Goal: Communication & Community: Answer question/provide support

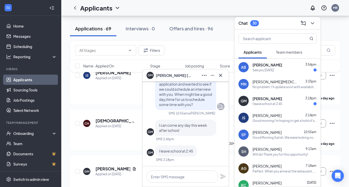
scroll to position [-1, 0]
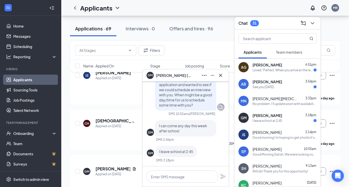
click at [273, 68] on div "Loved “Perfect. When you arrive at the restaurant, please let one of my Team Me…" at bounding box center [283, 70] width 61 height 4
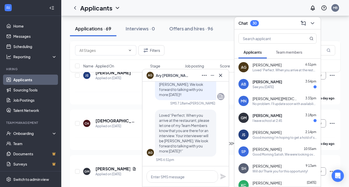
click at [274, 86] on div "See you [DATE]" at bounding box center [263, 87] width 21 height 4
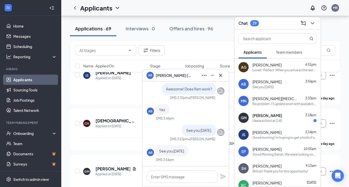
click at [283, 120] on div "I leave school at 2:45" at bounding box center [285, 121] width 64 height 4
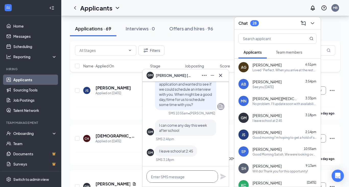
click at [176, 178] on textarea at bounding box center [183, 176] width 72 height 12
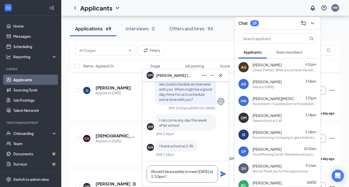
type textarea "Would it be possible to meet [DATE] at 3:30pm?"
click at [224, 175] on icon "Plane" at bounding box center [224, 174] width 6 height 6
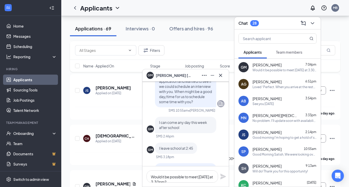
scroll to position [-41, 0]
click at [126, 85] on div "JS [PERSON_NAME] Applied on [DATE]" at bounding box center [115, 90] width 64 height 11
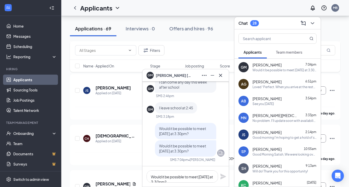
scroll to position [0, 0]
click at [312, 26] on icon "ChevronDown" at bounding box center [313, 23] width 6 height 6
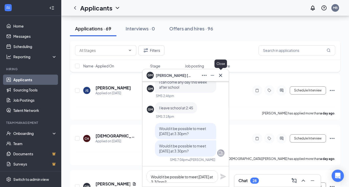
click at [222, 76] on icon "Cross" at bounding box center [221, 75] width 6 height 6
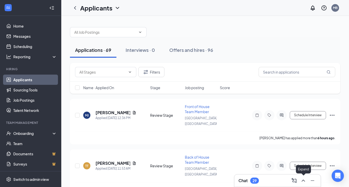
click at [301, 179] on icon "ChevronUp" at bounding box center [304, 181] width 6 height 6
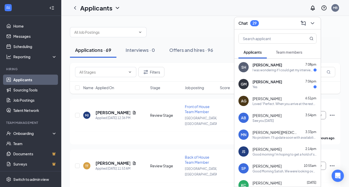
click at [280, 84] on div "[PERSON_NAME] 7:06pm" at bounding box center [285, 81] width 64 height 5
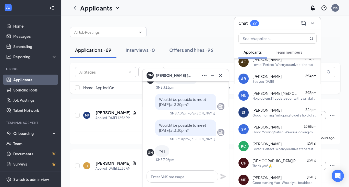
scroll to position [39, 0]
click at [266, 143] on span "[PERSON_NAME]" at bounding box center [267, 144] width 29 height 5
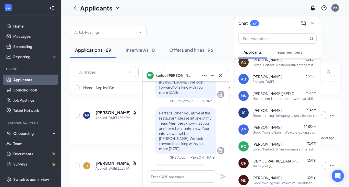
scroll to position [-70, 0]
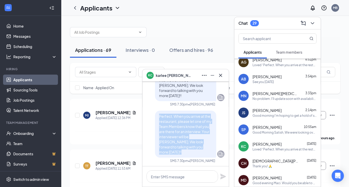
drag, startPoint x: 158, startPoint y: 120, endPoint x: 197, endPoint y: 157, distance: 53.7
click at [197, 157] on div "Perfect. When you arrive at the restaurant, please let one of my Team Members k…" at bounding box center [185, 134] width 61 height 47
copy span "Perfect. When you arrive at the restaurant, please let one of my Team Members k…"
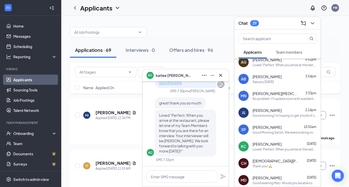
scroll to position [0, 0]
click at [165, 177] on textarea at bounding box center [183, 176] width 72 height 12
click at [221, 76] on icon "Cross" at bounding box center [221, 75] width 6 height 6
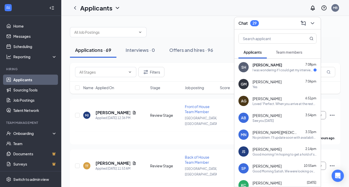
click at [276, 85] on div "Yes" at bounding box center [285, 87] width 64 height 4
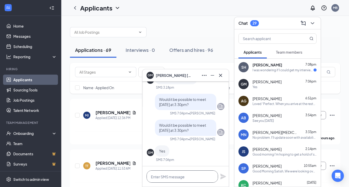
click at [157, 178] on textarea at bounding box center [183, 176] width 72 height 12
paste textarea "Perfect. When you arrive at the restaurant, please let one of my Team Members k…"
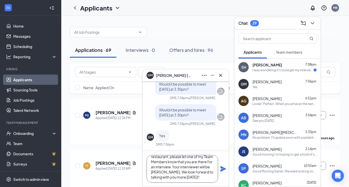
scroll to position [11, 0]
click at [164, 171] on textarea "Perfect. When you arrive at the restaurant, please let one of my Team Members k…" at bounding box center [183, 169] width 72 height 28
click at [195, 176] on textarea "Perfect. When you arrive at the restaurant, please let one of my Team Members k…" at bounding box center [183, 169] width 72 height 28
click at [201, 177] on textarea "Perfect. When you arrive at the restaurant, please let one of my Team Members k…" at bounding box center [183, 169] width 72 height 28
type textarea "Perfect. When you arrive at the restaurant, please let one of my Team Members k…"
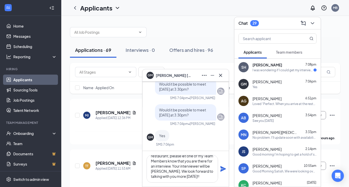
click at [222, 170] on icon "Plane" at bounding box center [224, 169] width 6 height 6
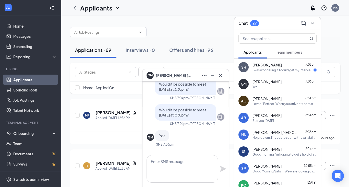
scroll to position [0, 0]
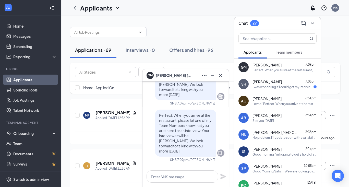
click at [282, 84] on div "[PERSON_NAME] 7:08pm" at bounding box center [285, 81] width 64 height 5
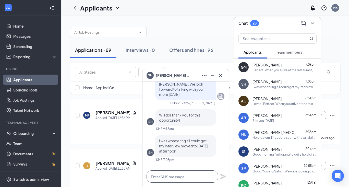
click at [182, 178] on textarea at bounding box center [183, 176] width 72 height 12
type textarea "Why are you wanting to move it?"
click at [224, 176] on icon "Plane" at bounding box center [224, 177] width 6 height 6
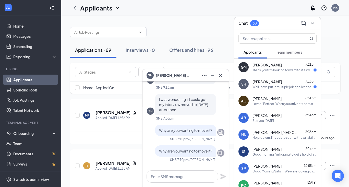
click at [287, 82] on div "[PERSON_NAME] 7:18pm" at bounding box center [285, 81] width 64 height 5
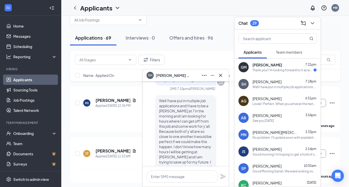
scroll to position [-22, 0]
click at [285, 61] on div "GM [PERSON_NAME] 7:21pm Thank you! I'm looking forward to it as well!" at bounding box center [278, 67] width 86 height 17
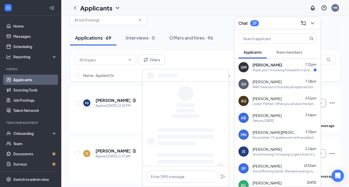
scroll to position [0, 0]
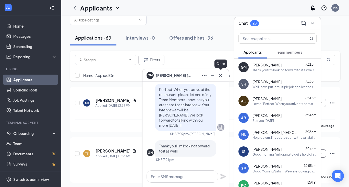
click at [222, 75] on icon "Cross" at bounding box center [221, 75] width 6 height 6
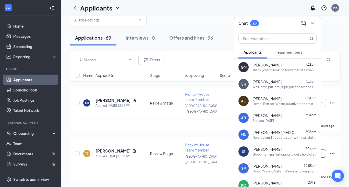
click at [290, 79] on div "[PERSON_NAME] 7:18pm" at bounding box center [285, 81] width 64 height 5
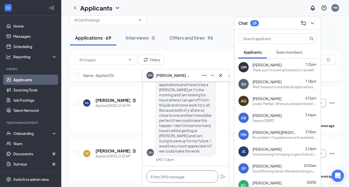
click at [174, 175] on textarea at bounding box center [183, 176] width 72 height 12
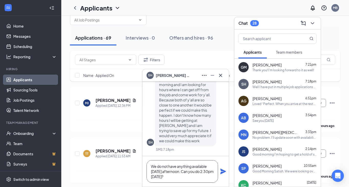
type textarea "We do not have anything available [DATE] afternoon. Can you do 2:30pm [DATE]?"
click at [224, 170] on icon "Plane" at bounding box center [223, 171] width 6 height 6
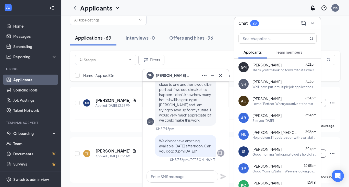
scroll to position [0, 0]
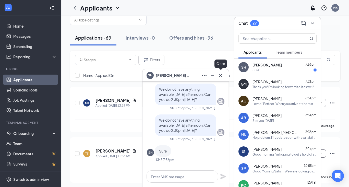
click at [222, 77] on icon "Cross" at bounding box center [221, 75] width 6 height 6
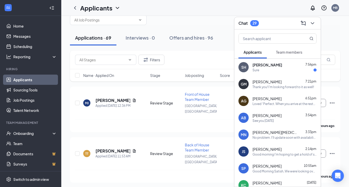
click at [273, 71] on div "Sure" at bounding box center [285, 70] width 64 height 4
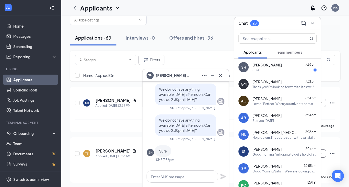
click at [273, 85] on div "Thank you! I'm looking forward to it as well!" at bounding box center [284, 87] width 62 height 4
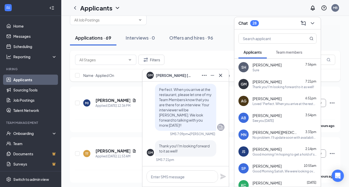
click at [282, 64] on div "[PERSON_NAME] 7:56pm" at bounding box center [285, 64] width 64 height 5
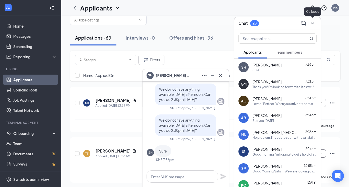
click at [315, 23] on icon "ChevronDown" at bounding box center [313, 23] width 6 height 6
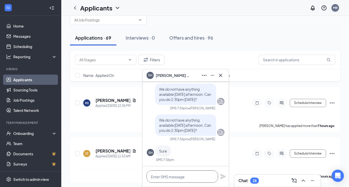
click at [191, 178] on textarea at bounding box center [183, 176] width 72 height 12
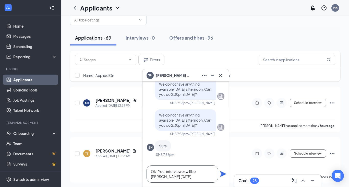
type textarea "Ok. Your interviewer will be [PERSON_NAME] [DATE]."
click at [223, 174] on icon "Plane" at bounding box center [223, 174] width 6 height 6
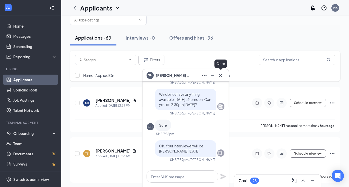
click at [222, 76] on icon "Cross" at bounding box center [221, 75] width 6 height 6
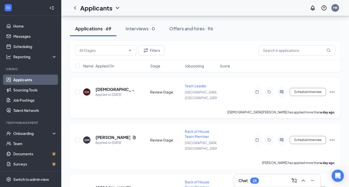
scroll to position [173, 0]
